Goal: Transaction & Acquisition: Obtain resource

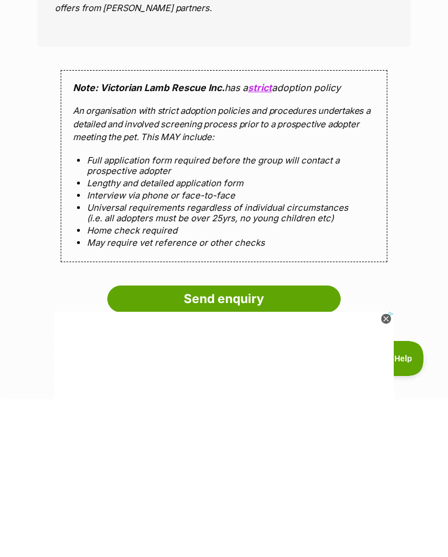
click at [211, 443] on input "Send enquiry" at bounding box center [223, 456] width 233 height 27
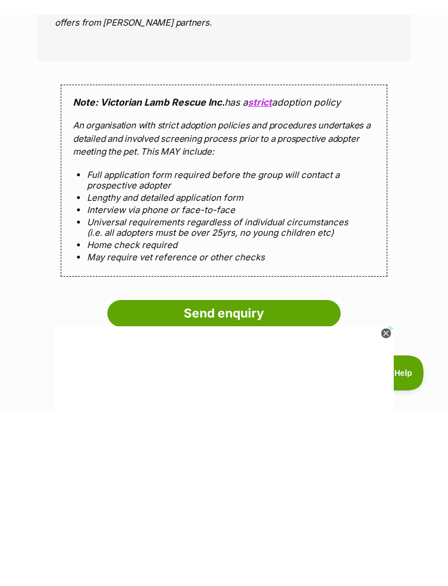
scroll to position [1082, 0]
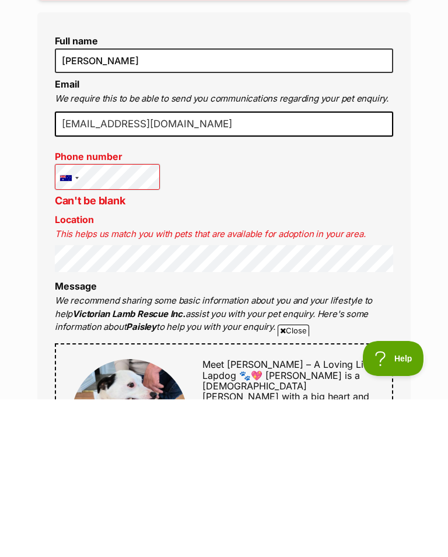
click at [155, 438] on li "Message We recommend sharing some basic information about you and your lifestyl…" at bounding box center [224, 464] width 339 height 53
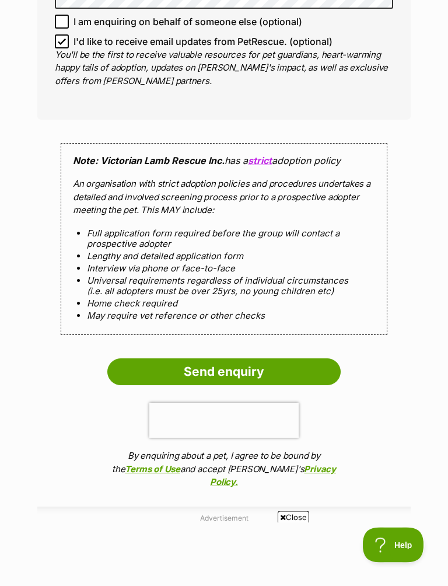
scroll to position [1117, 0]
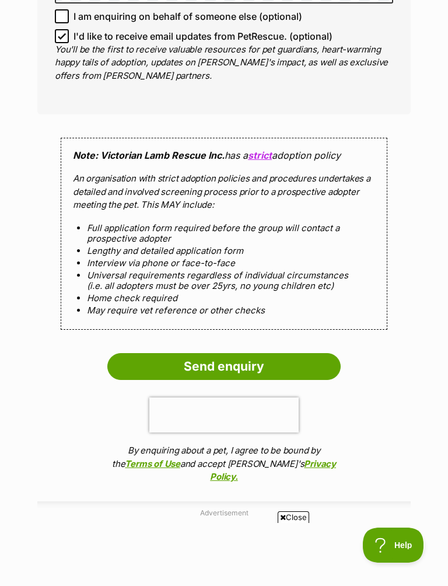
click at [198, 357] on input "Send enquiry" at bounding box center [223, 366] width 233 height 27
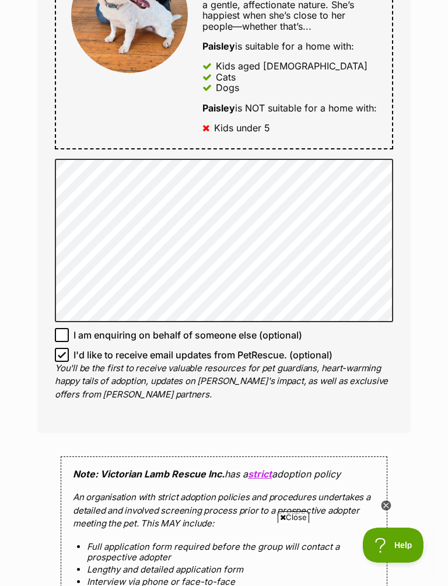
scroll to position [813, 0]
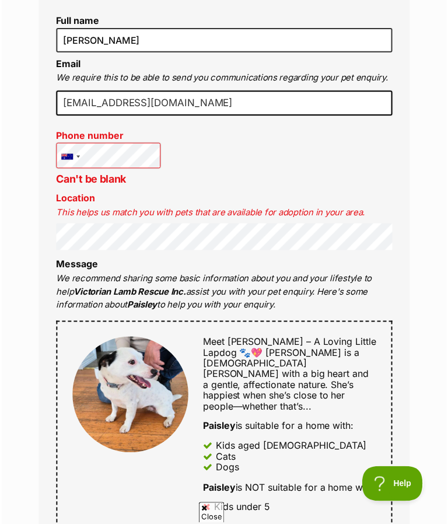
scroll to position [416, 0]
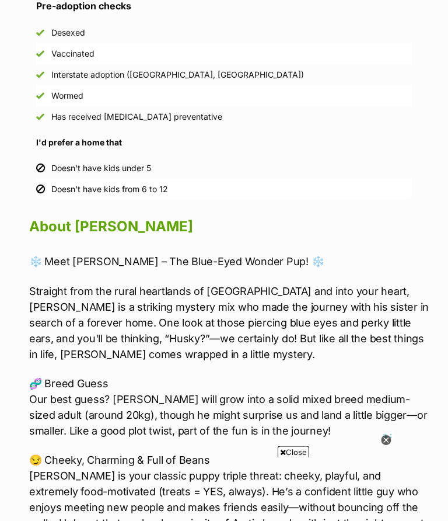
scroll to position [919, 0]
